Goal: Task Accomplishment & Management: Manage account settings

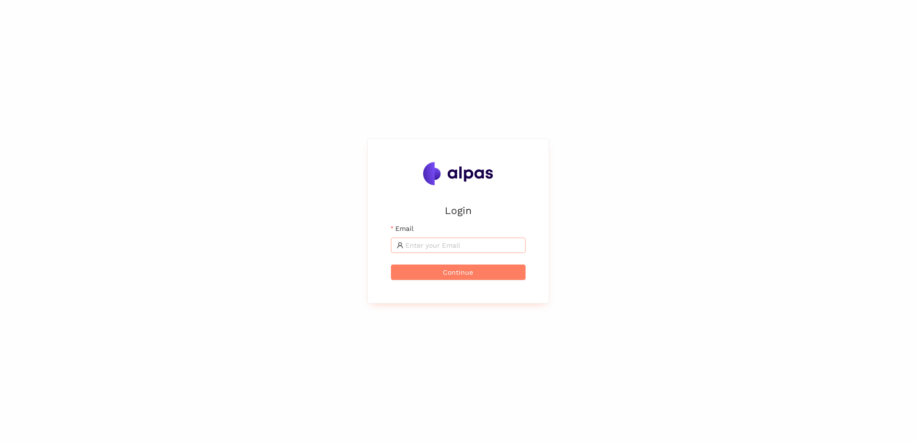
click at [406, 238] on span at bounding box center [458, 245] width 135 height 15
click at [414, 243] on input "Email" at bounding box center [462, 245] width 114 height 11
type input "lisa-marie.moeges@siemens-energy.com"
click at [391, 265] on button "Continue" at bounding box center [458, 272] width 135 height 15
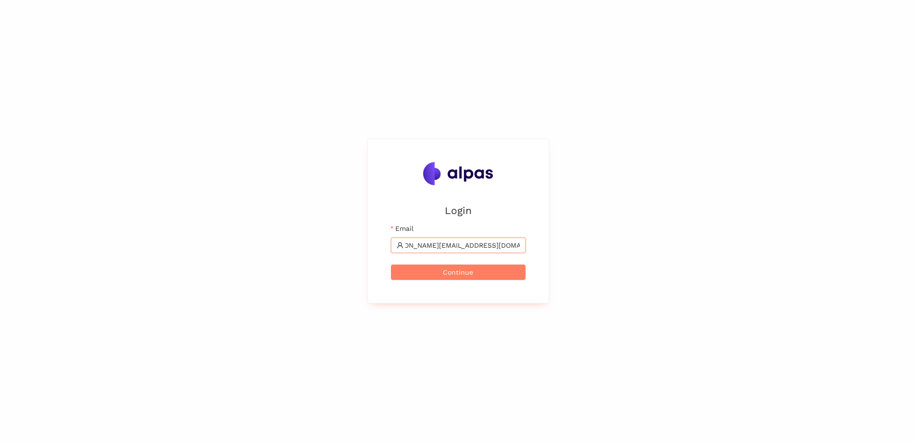
scroll to position [0, 0]
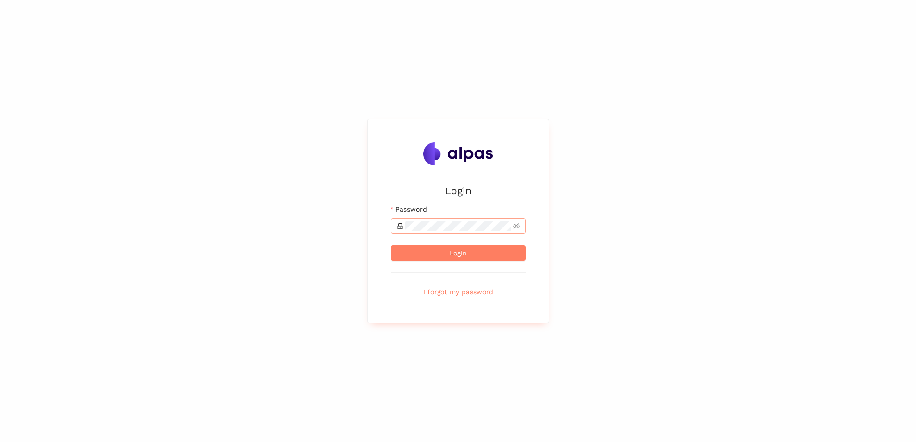
click at [413, 232] on span at bounding box center [458, 225] width 135 height 15
click at [391, 245] on button "Login" at bounding box center [458, 252] width 135 height 15
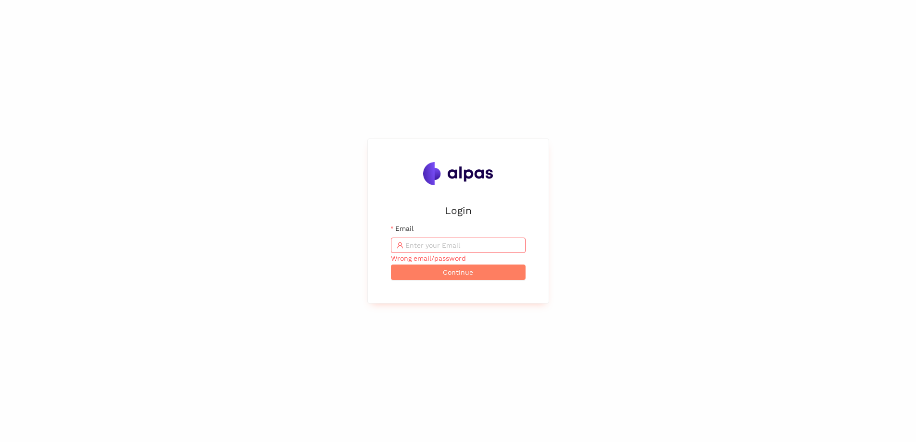
click at [418, 244] on input "Email" at bounding box center [462, 245] width 114 height 11
click at [470, 244] on input "Email" at bounding box center [462, 245] width 114 height 11
type input "E"
type input "lisa-marie.moeges@siemens-energy.com"
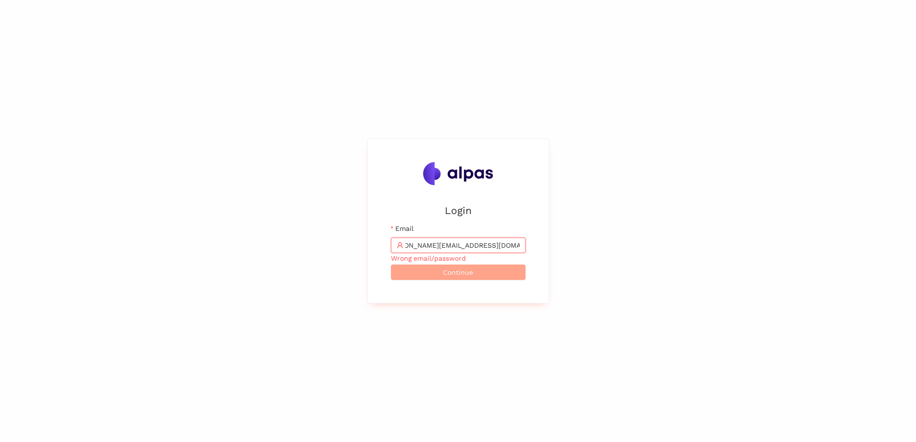
click at [440, 277] on button "Continue" at bounding box center [458, 272] width 135 height 15
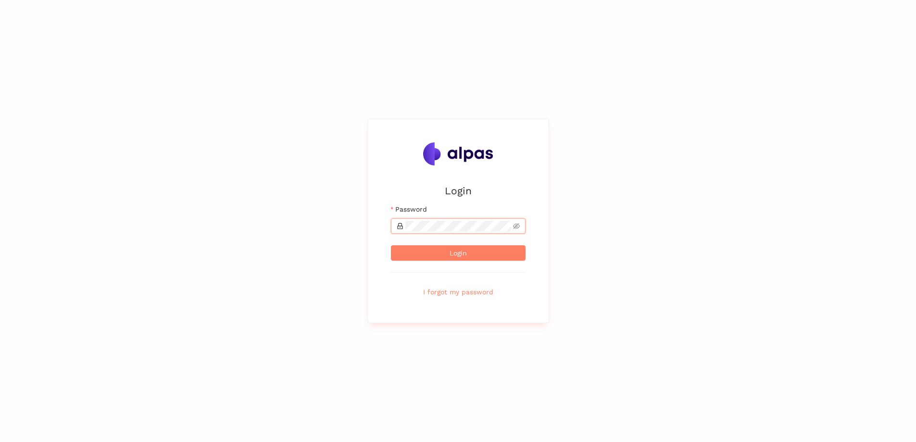
click at [391, 245] on button "Login" at bounding box center [458, 252] width 135 height 15
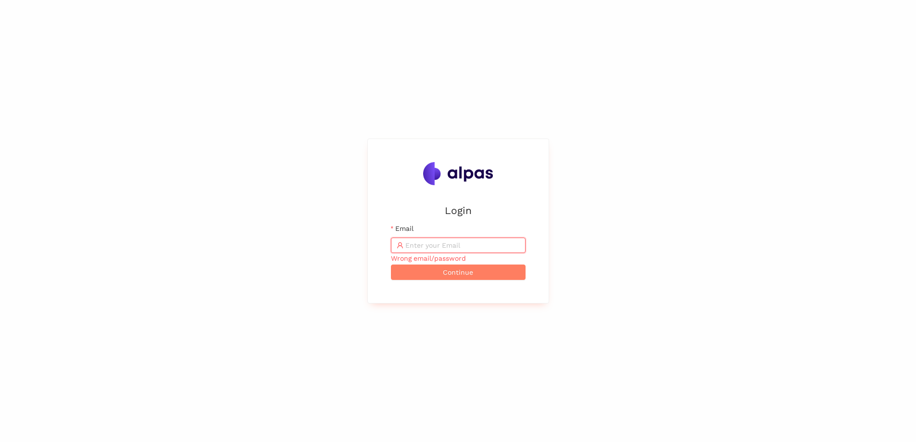
click at [444, 241] on input "Email" at bounding box center [462, 245] width 114 height 11
click at [421, 245] on input "Email" at bounding box center [462, 245] width 114 height 11
